Goal: Complete application form

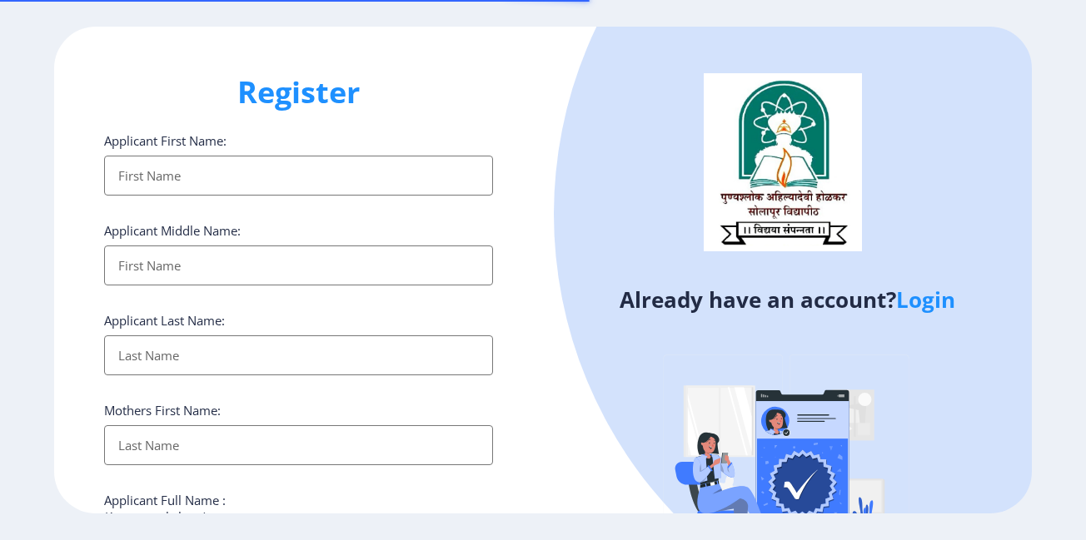
select select
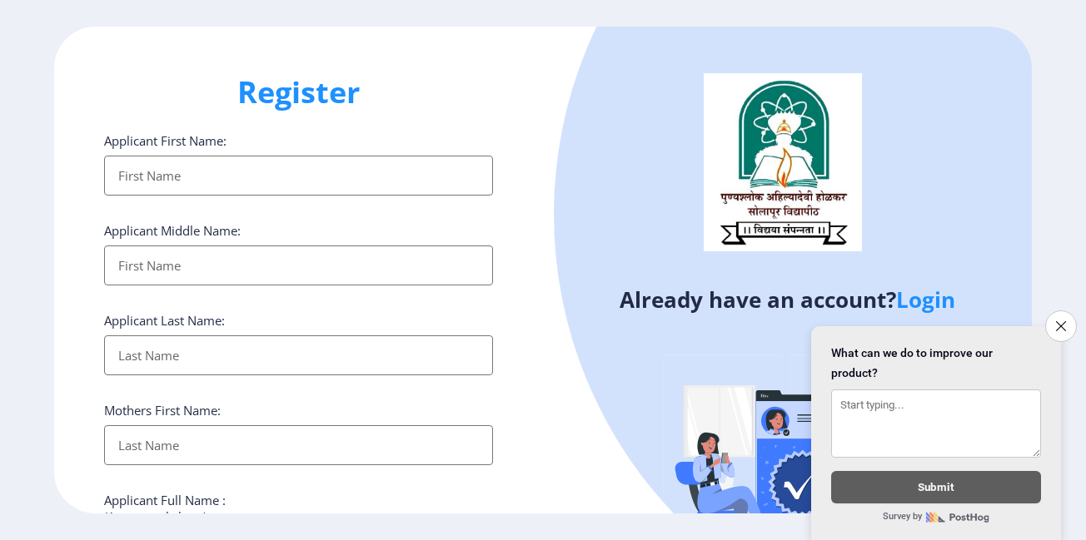
click at [305, 172] on input "Applicant First Name:" at bounding box center [298, 176] width 389 height 40
type input "[PERSON_NAME]"
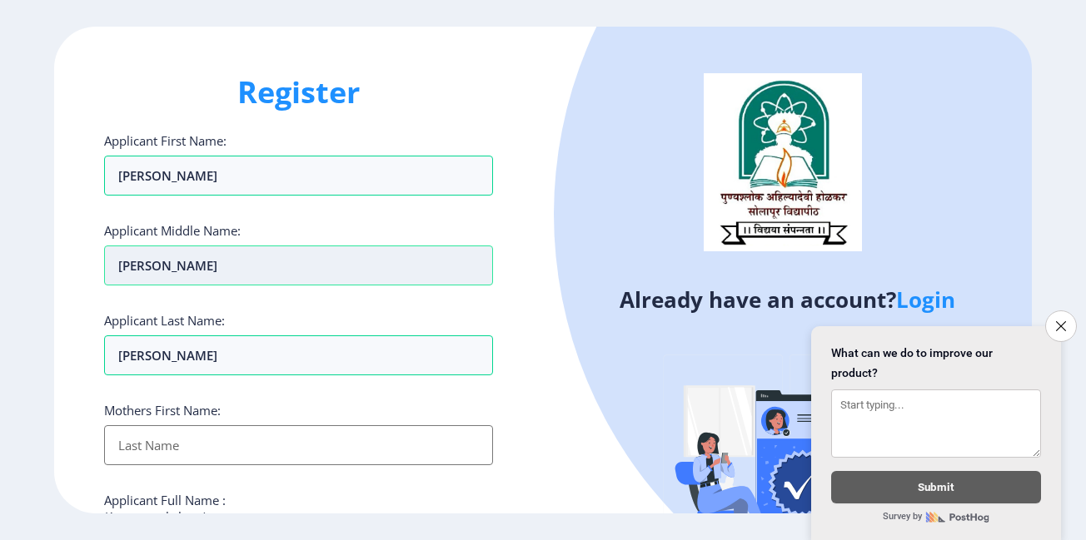
click at [227, 258] on input "[PERSON_NAME]" at bounding box center [298, 266] width 389 height 40
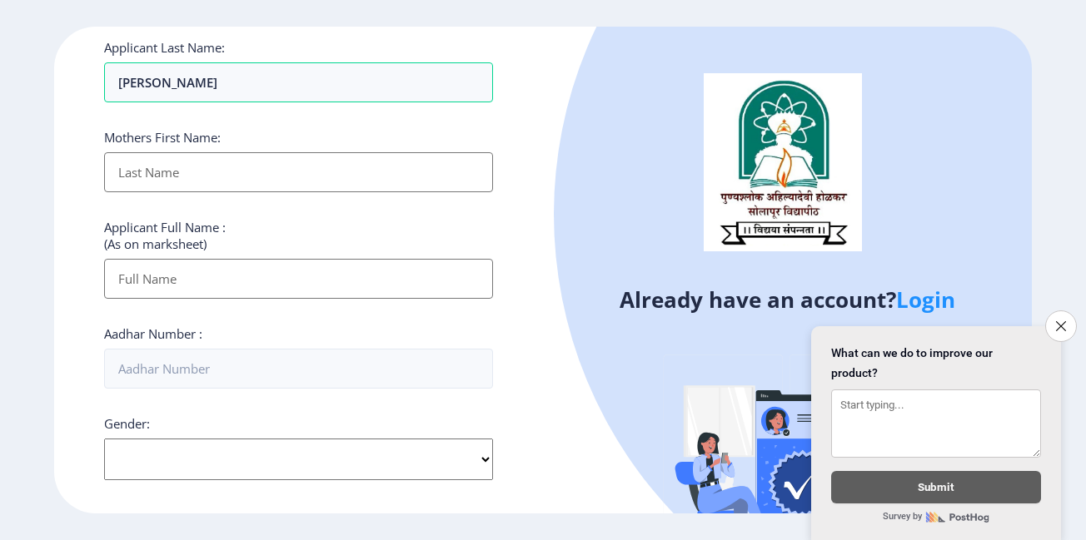
scroll to position [272, 0]
type input "[PERSON_NAME]"
click at [187, 177] on input "Applicant First Name:" at bounding box center [298, 173] width 389 height 40
type input "[DEMOGRAPHIC_DATA]"
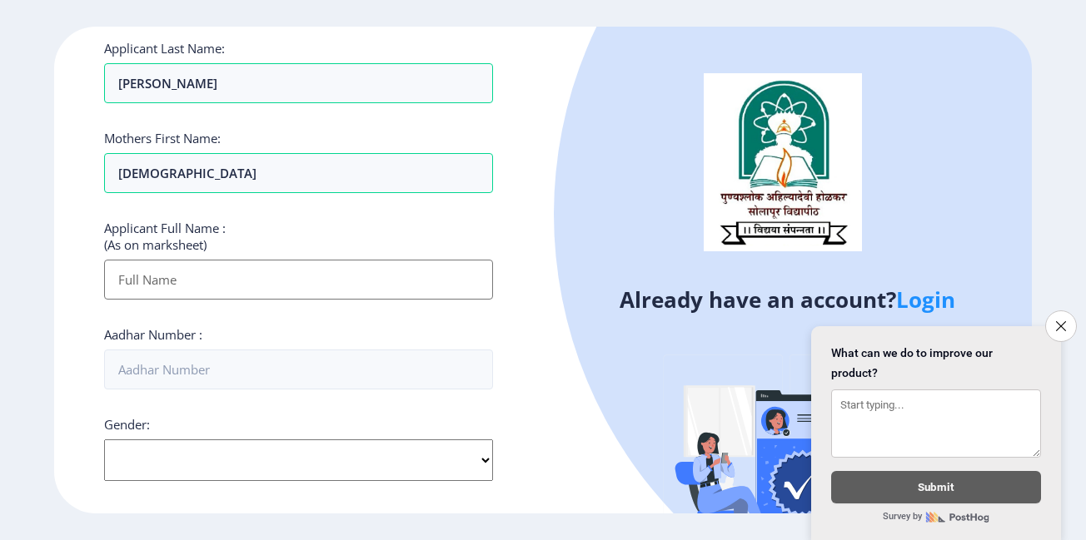
click at [167, 269] on input "Applicant First Name:" at bounding box center [298, 280] width 389 height 40
type input "[PERSON_NAME] [PERSON_NAME]"
type input "09146360163"
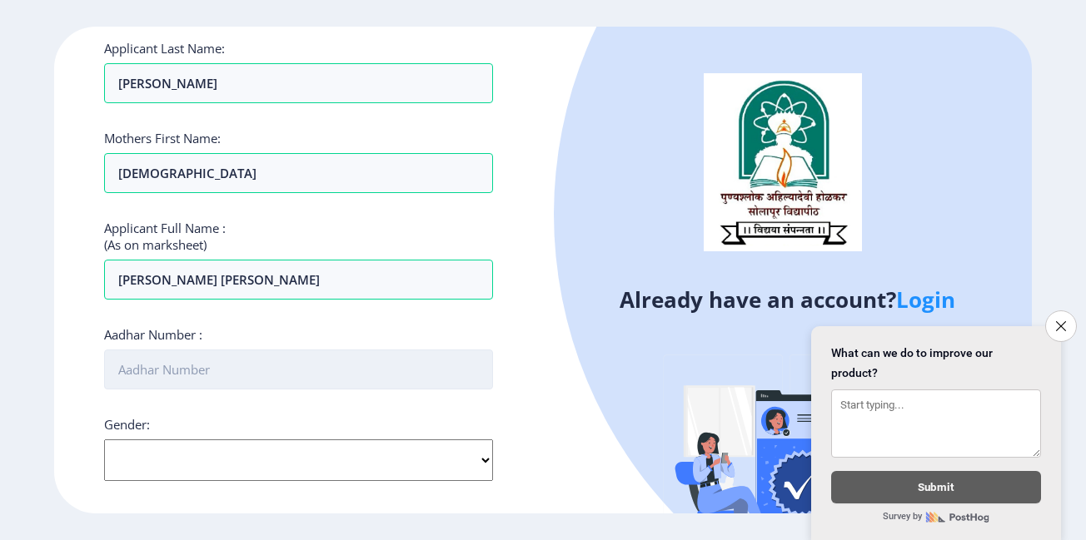
click at [214, 363] on input "Aadhar Number :" at bounding box center [298, 370] width 389 height 40
type input "727107412833"
select select "[DEMOGRAPHIC_DATA]"
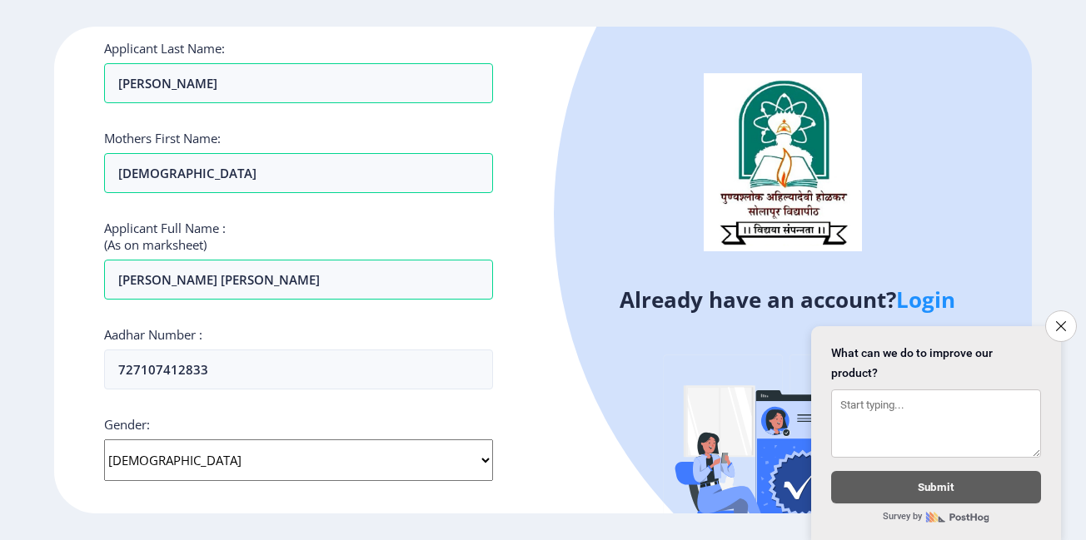
click at [104, 440] on select "Select Gender [DEMOGRAPHIC_DATA] [DEMOGRAPHIC_DATA] Other" at bounding box center [298, 461] width 389 height 42
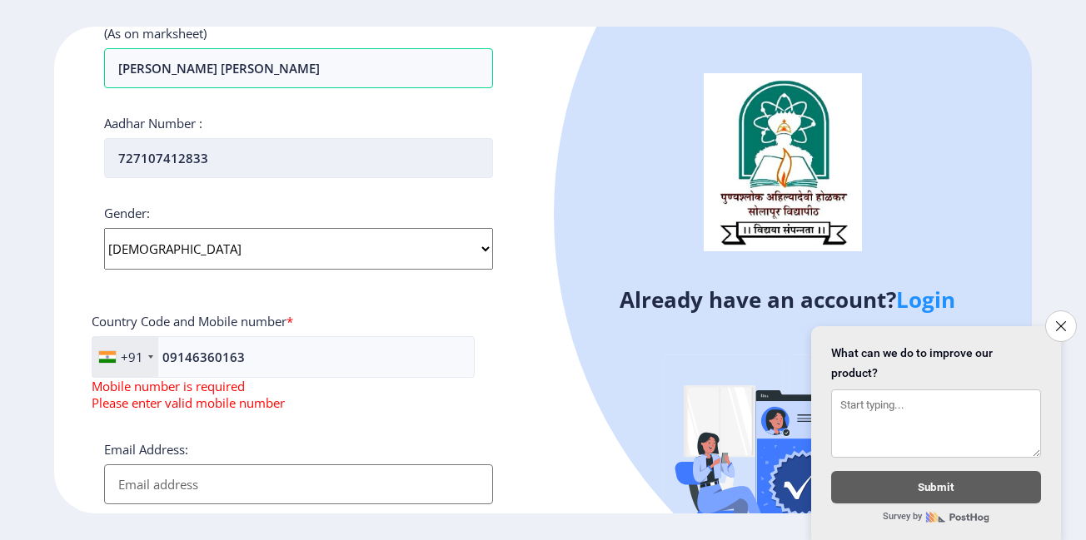
scroll to position [485, 0]
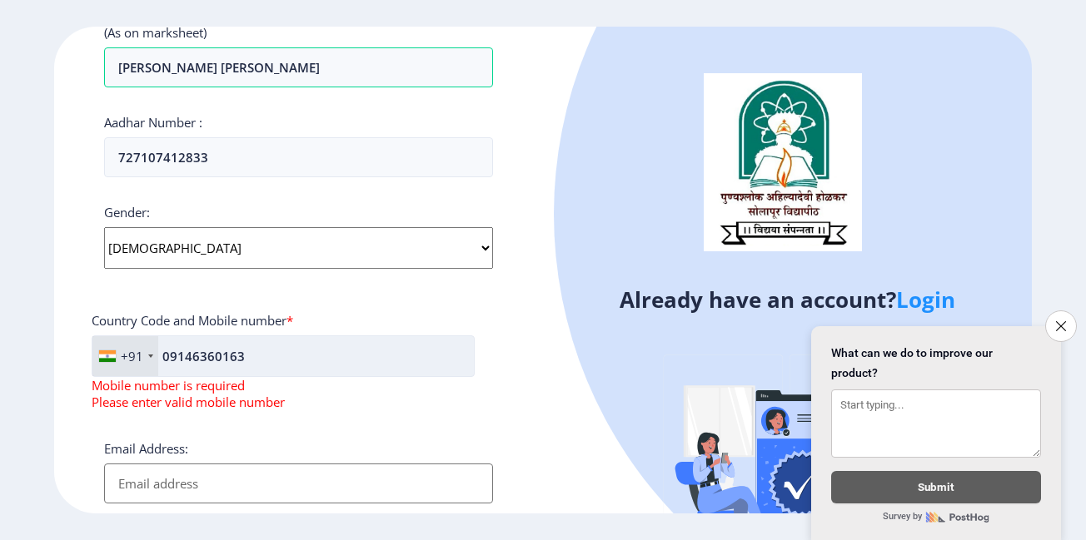
click at [169, 357] on input "09146360163" at bounding box center [283, 357] width 383 height 42
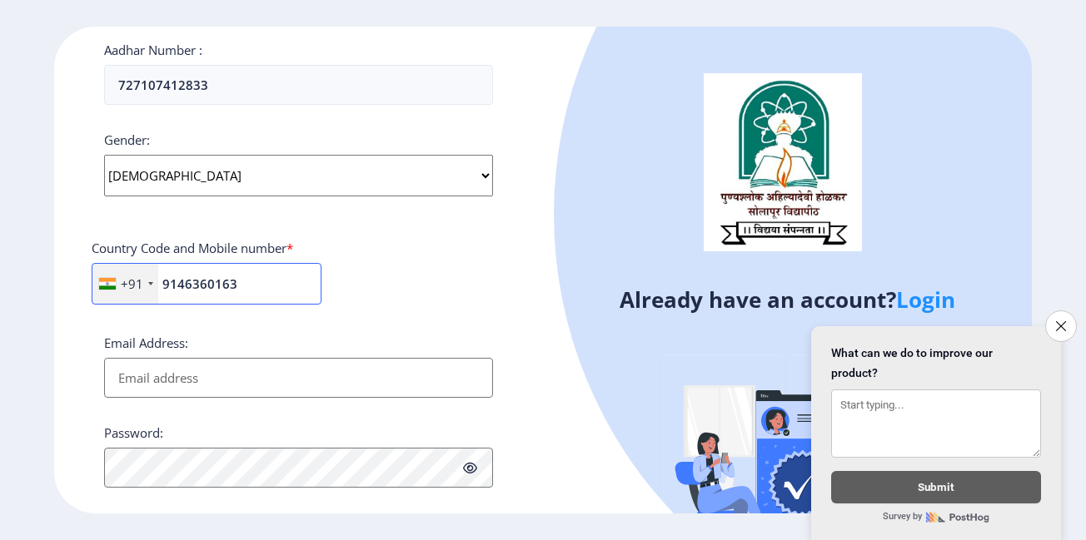
scroll to position [673, 0]
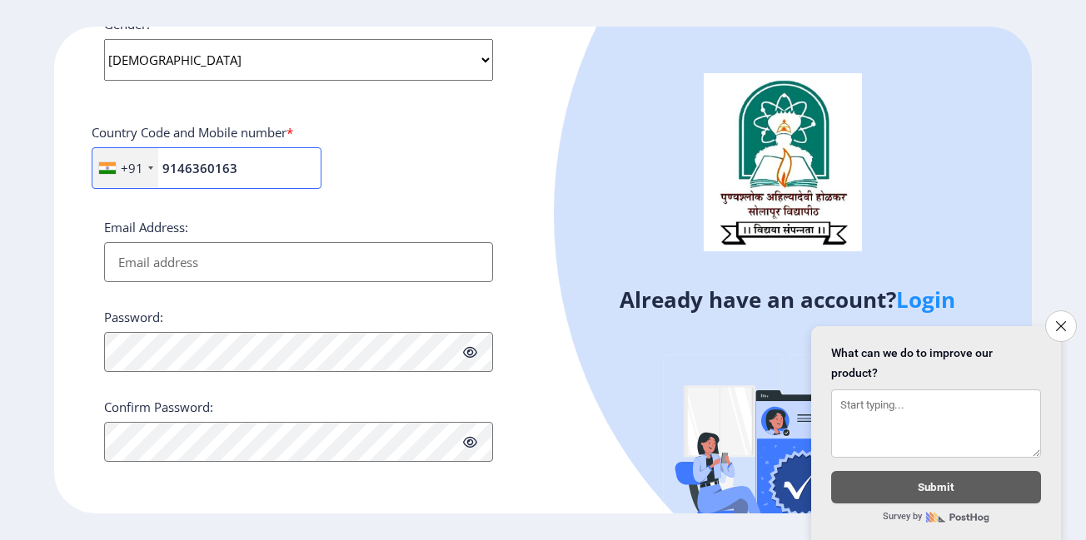
type input "9146360163"
click at [185, 266] on input "Email Address:" at bounding box center [298, 262] width 389 height 40
type input "[EMAIL_ADDRESS][DOMAIN_NAME]"
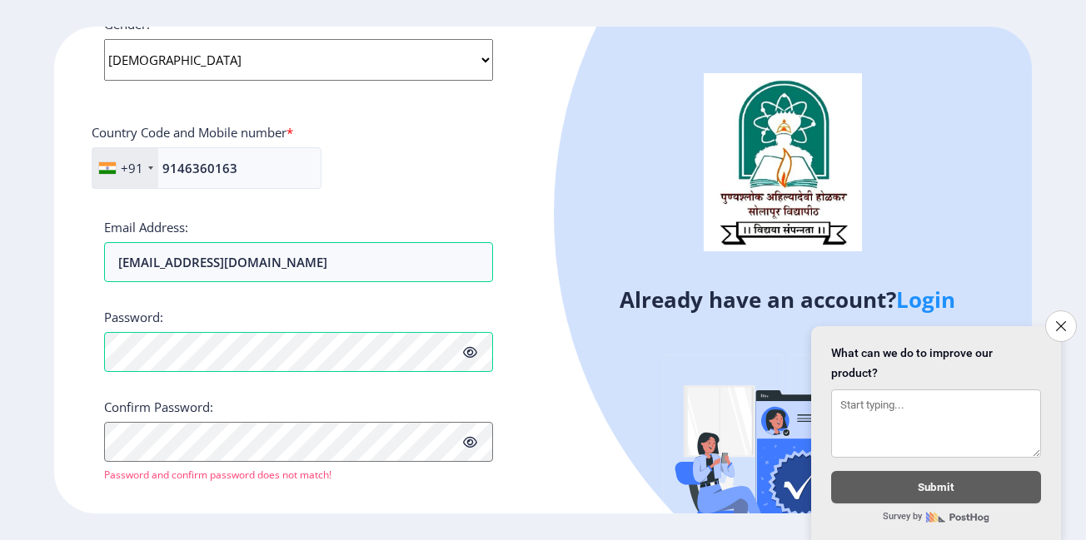
click at [475, 355] on icon at bounding box center [470, 352] width 14 height 12
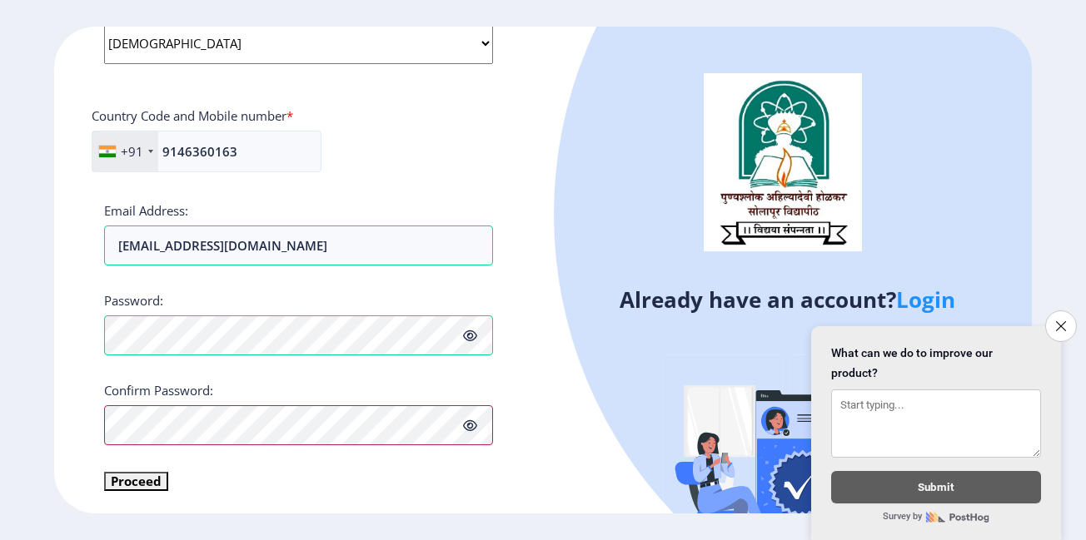
scroll to position [658, 0]
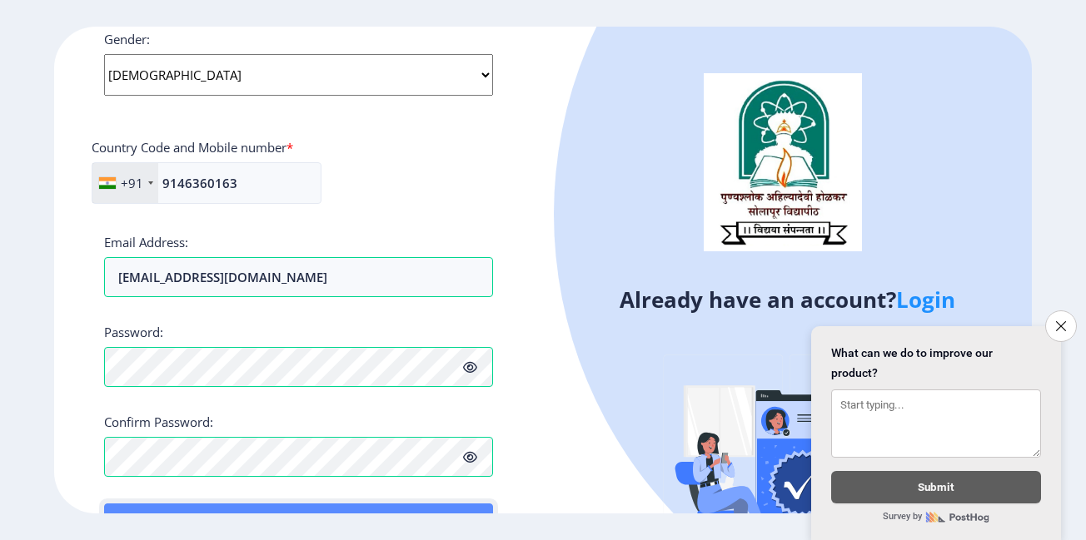
click at [143, 510] on button "Proceed" at bounding box center [298, 524] width 389 height 40
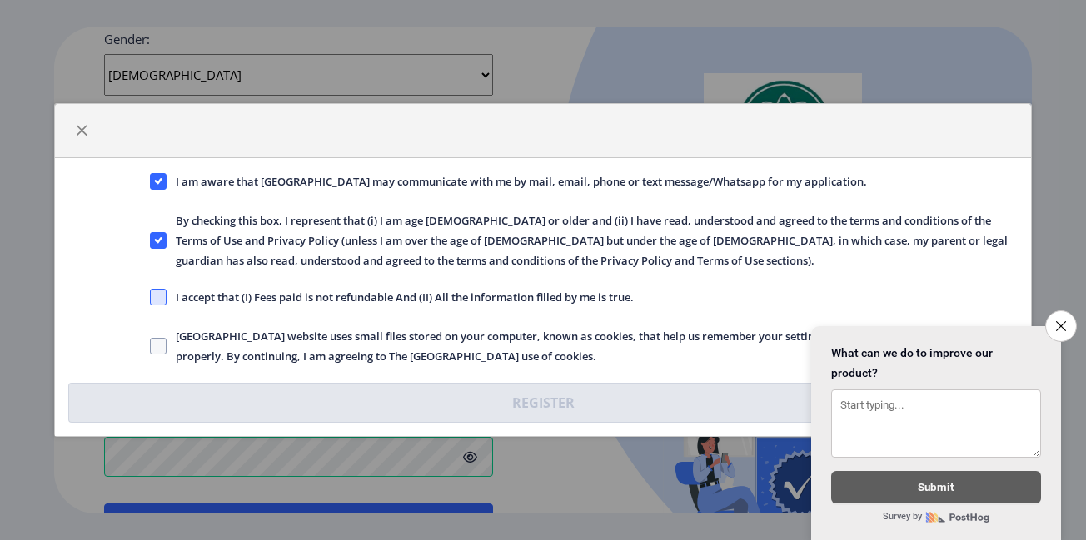
click at [161, 293] on span at bounding box center [158, 297] width 17 height 17
click at [151, 297] on input "I accept that (I) Fees paid is not refundable And (II) All the information fill…" at bounding box center [150, 297] width 1 height 1
checkbox input "true"
click at [163, 351] on span at bounding box center [158, 346] width 17 height 17
click at [151, 347] on input "[GEOGRAPHIC_DATA] website uses small files stored on your computer, known as co…" at bounding box center [150, 346] width 1 height 1
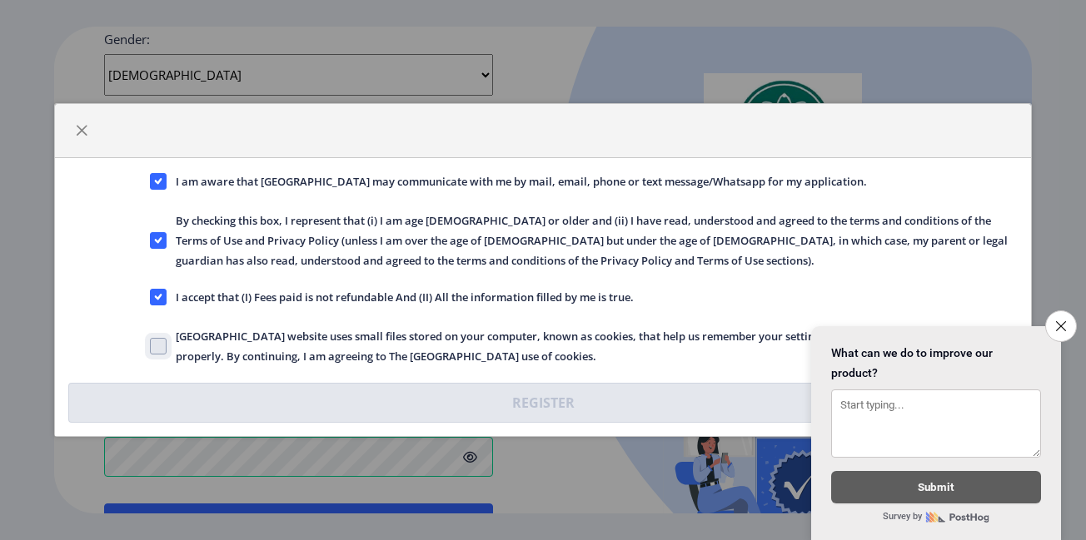
checkbox input "true"
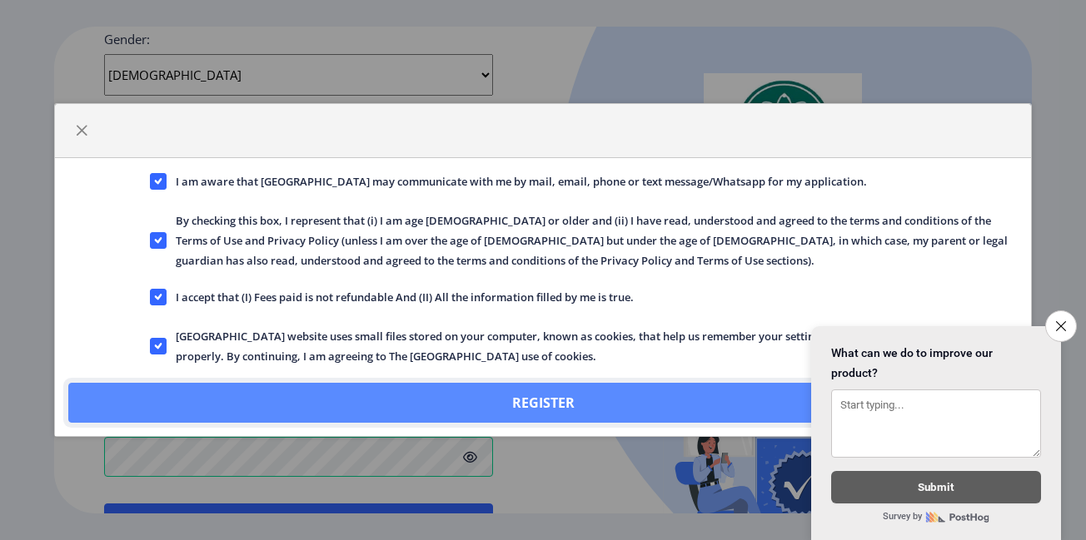
click at [208, 398] on button "Register" at bounding box center [542, 403] width 949 height 40
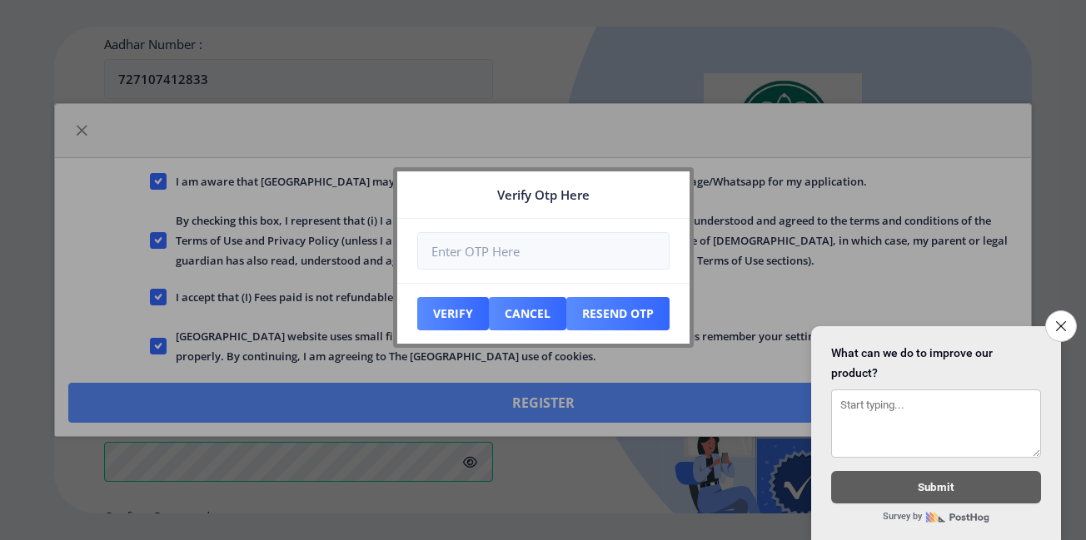
scroll to position [753, 0]
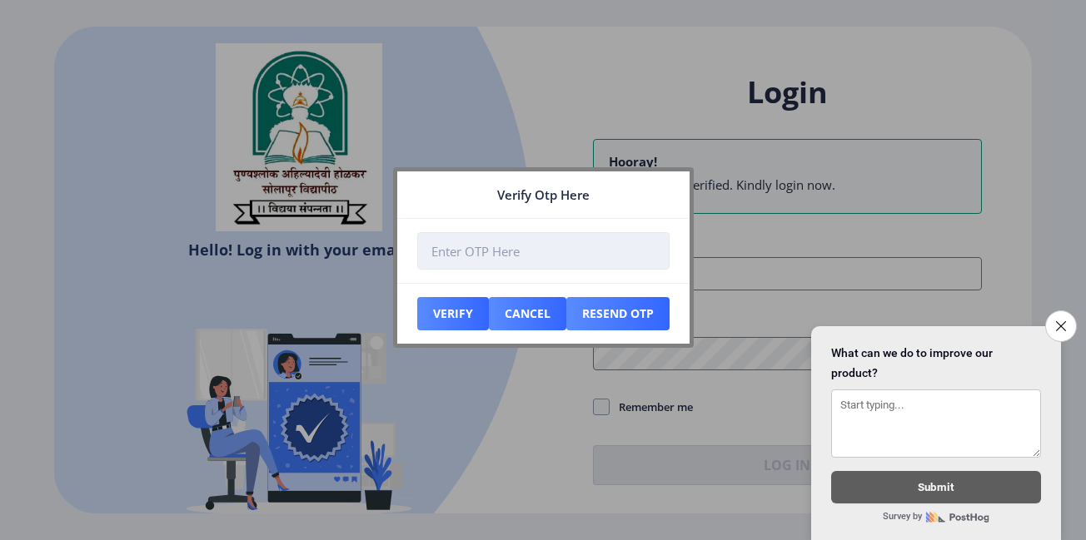
click at [465, 251] on input "number" at bounding box center [543, 250] width 252 height 37
type input "622195"
click at [440, 320] on button "Verify" at bounding box center [453, 313] width 72 height 33
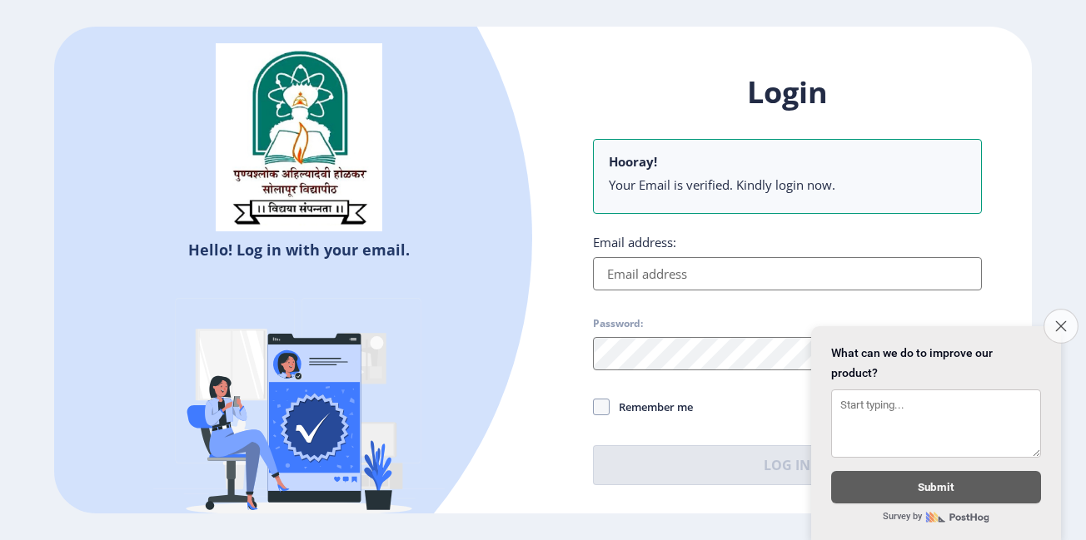
click at [1058, 327] on icon "Close survey" at bounding box center [1060, 326] width 11 height 11
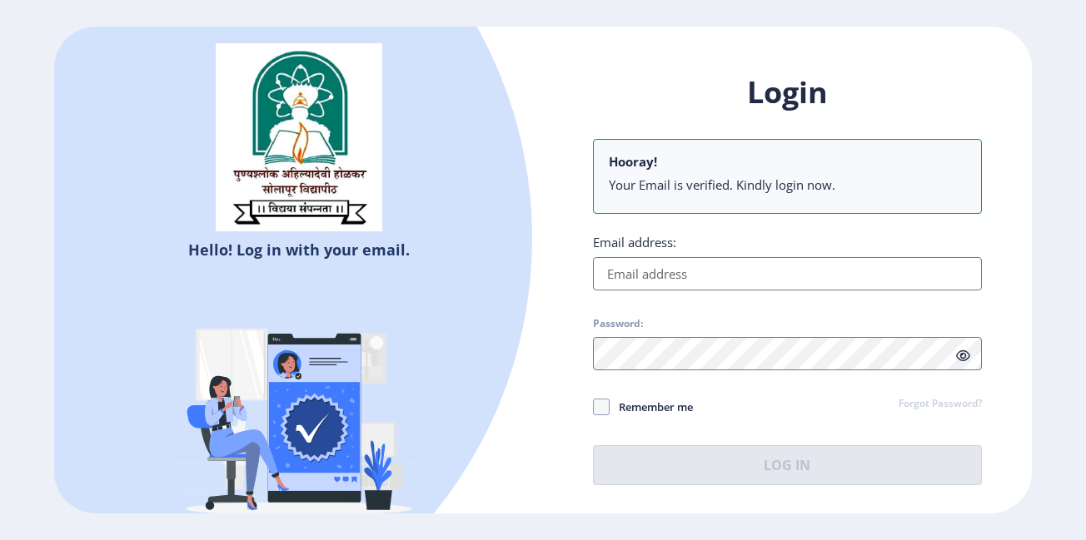
click at [845, 279] on input "Email address:" at bounding box center [787, 273] width 389 height 33
type input "[EMAIL_ADDRESS][DOMAIN_NAME]"
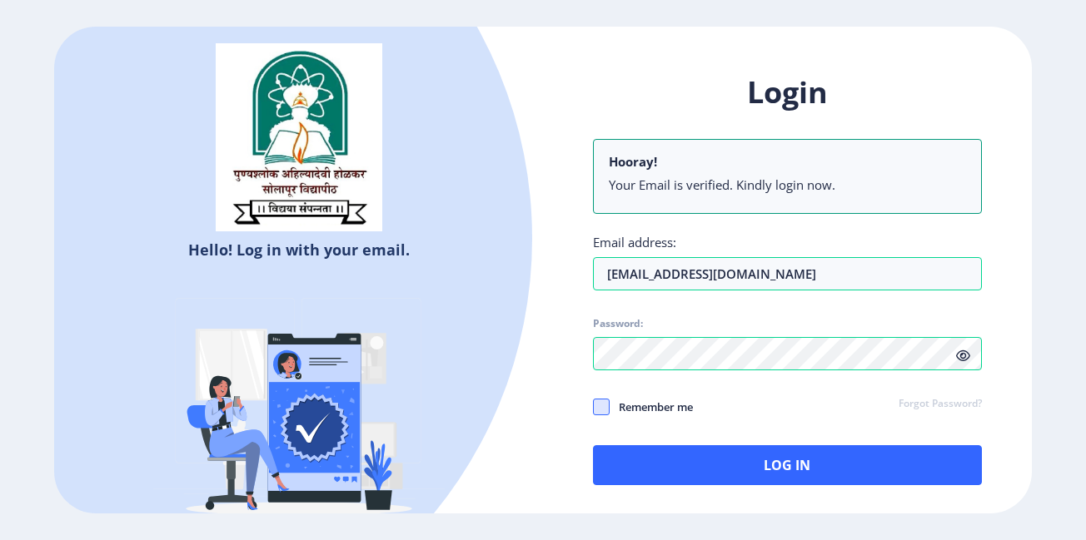
click at [602, 408] on span at bounding box center [601, 407] width 17 height 17
click at [594, 408] on input "Remember me" at bounding box center [593, 407] width 1 height 1
checkbox input "true"
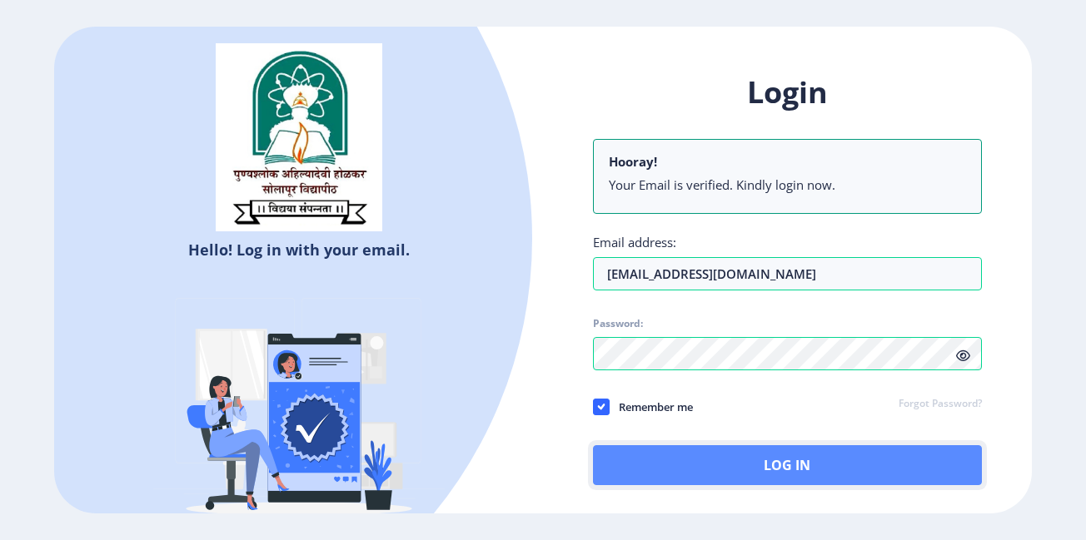
click at [638, 472] on button "Log In" at bounding box center [787, 466] width 389 height 40
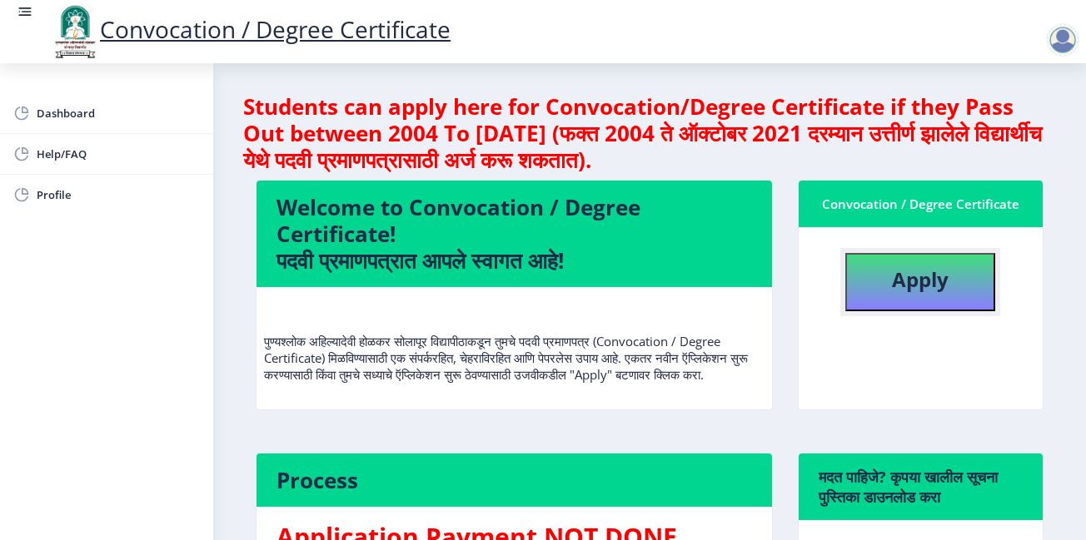
click at [893, 291] on b "Apply" at bounding box center [920, 279] width 57 height 27
select select
